Goal: Navigation & Orientation: Find specific page/section

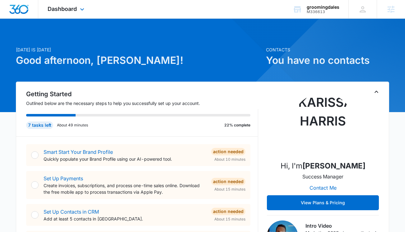
click at [69, 12] on div "Dashboard Apps Reputation Websites Forms CRM Email Social Shop Content Ads Inte…" at bounding box center [66, 9] width 57 height 18
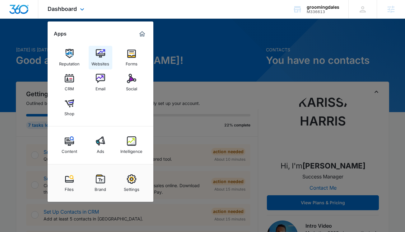
click at [105, 56] on link "Websites" at bounding box center [101, 58] width 24 height 24
